Goal: Check status

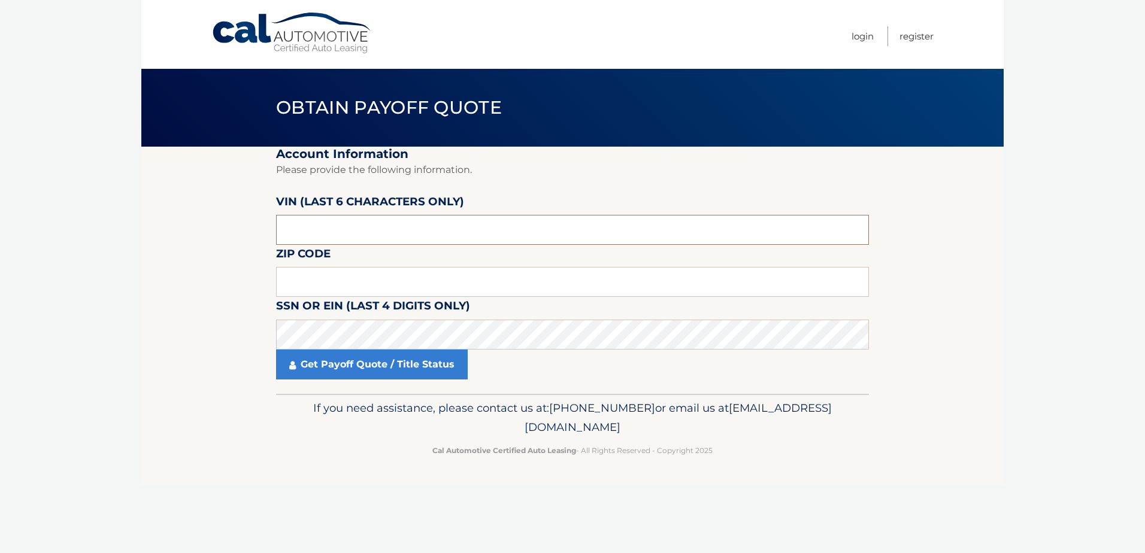
click at [474, 234] on input "text" at bounding box center [572, 230] width 593 height 30
type input "731422"
type input "10589"
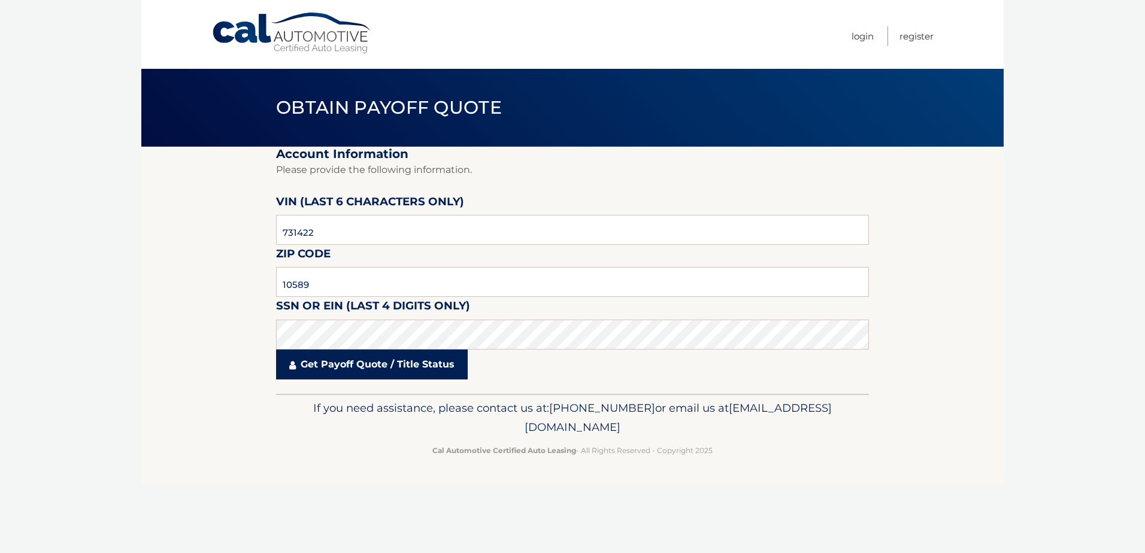
click at [333, 359] on link "Get Payoff Quote / Title Status" at bounding box center [372, 365] width 192 height 30
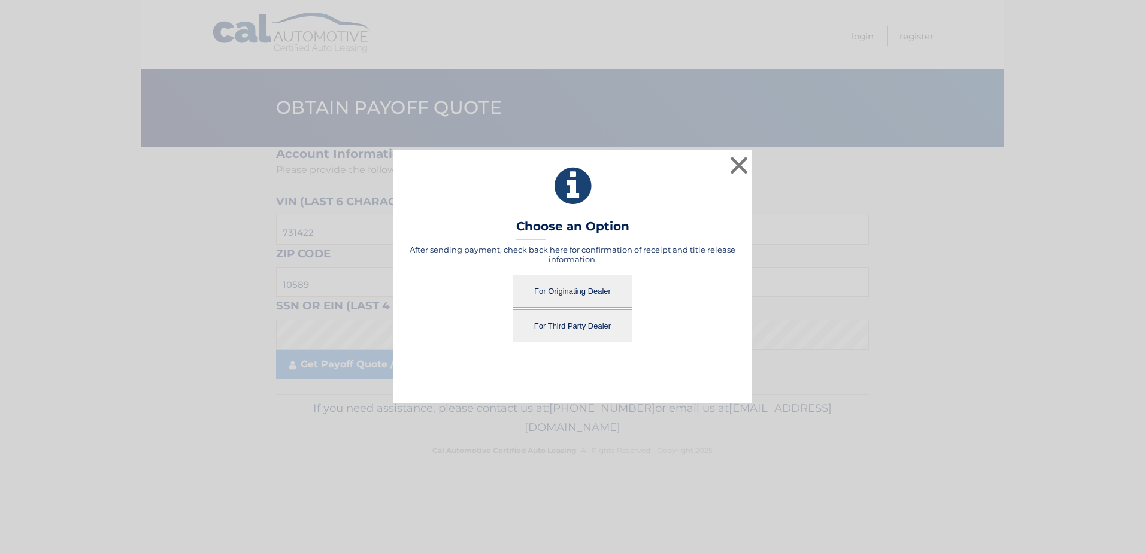
click at [580, 295] on button "For Originating Dealer" at bounding box center [573, 291] width 120 height 33
click at [593, 290] on button "For Originating Dealer" at bounding box center [573, 291] width 120 height 33
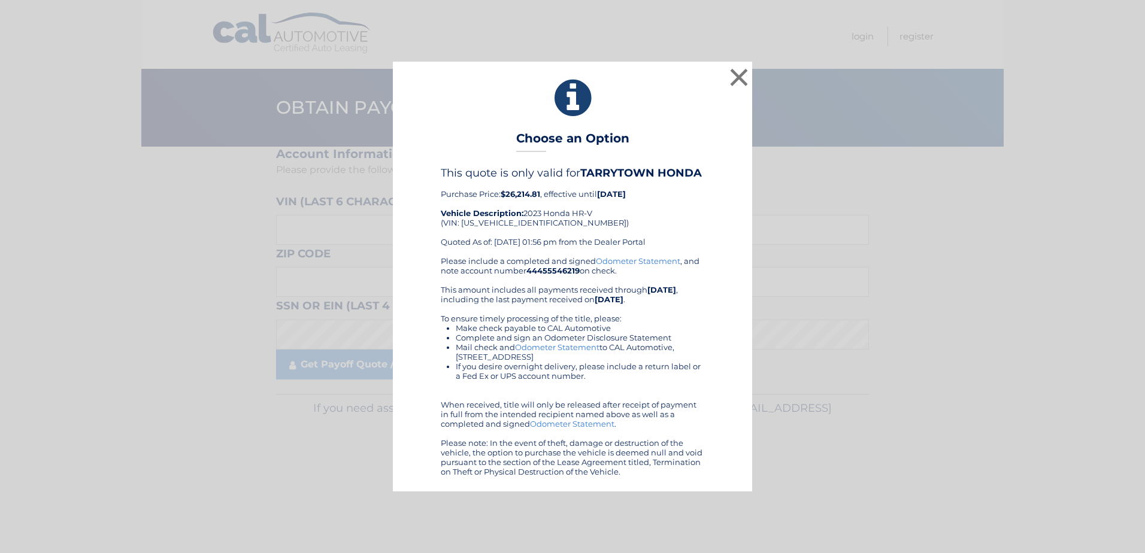
click at [502, 221] on div "This quote is only valid for TARRYTOWN HONDA Purchase Price: $26,214.81 , effec…" at bounding box center [573, 211] width 264 height 90
drag, startPoint x: 502, startPoint y: 221, endPoint x: 533, endPoint y: 231, distance: 32.8
drag, startPoint x: 533, startPoint y: 231, endPoint x: 504, endPoint y: 222, distance: 30.3
copy div "3CZRZ2H73PM731422"
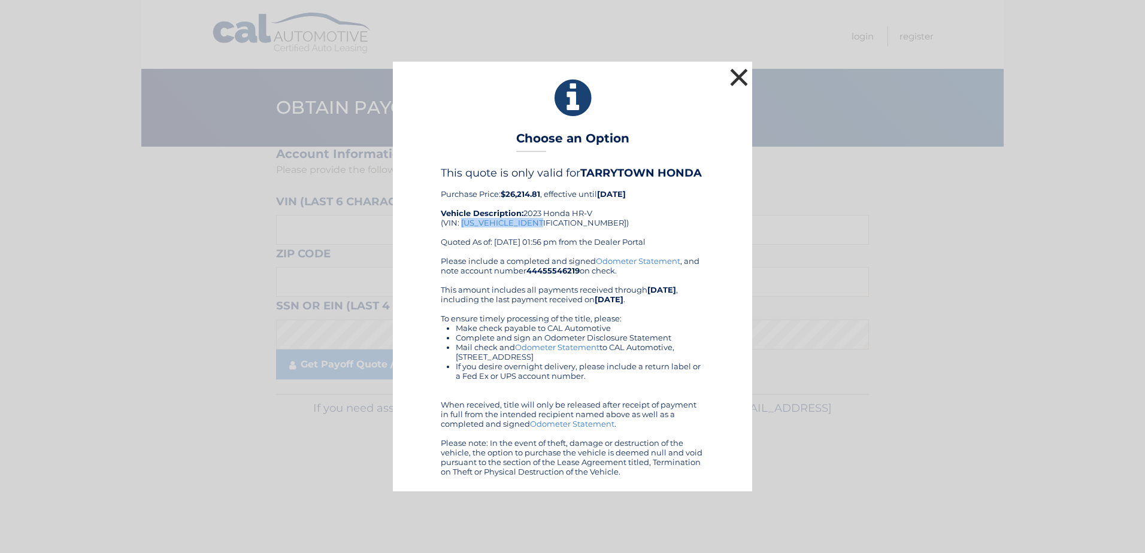
click at [733, 76] on button "×" at bounding box center [739, 77] width 24 height 24
